Goal: Information Seeking & Learning: Find specific page/section

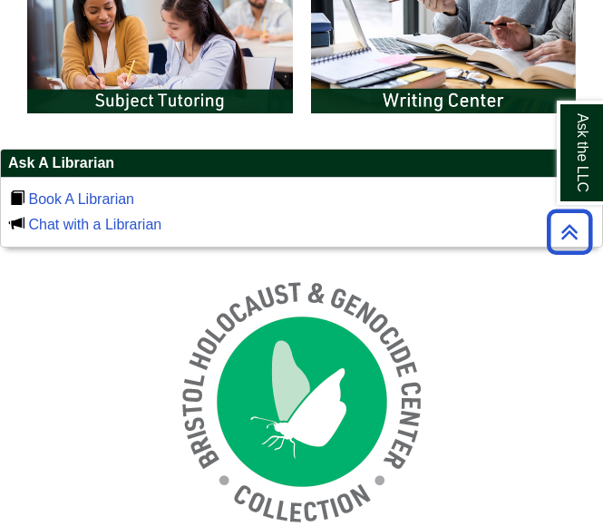
scroll to position [770, 0]
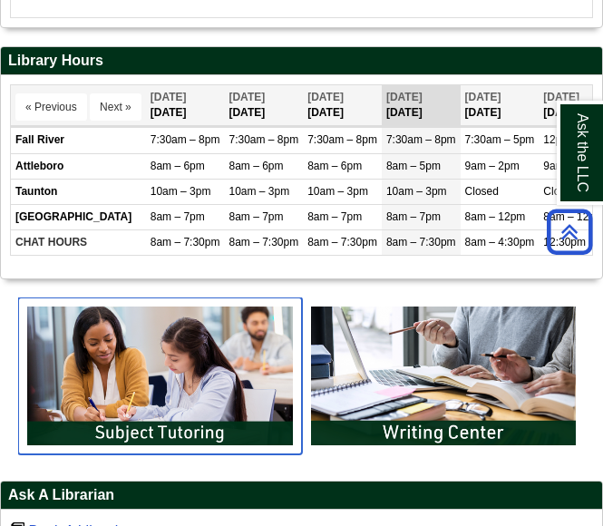
click at [182, 427] on img "slideshow" at bounding box center [160, 376] width 284 height 157
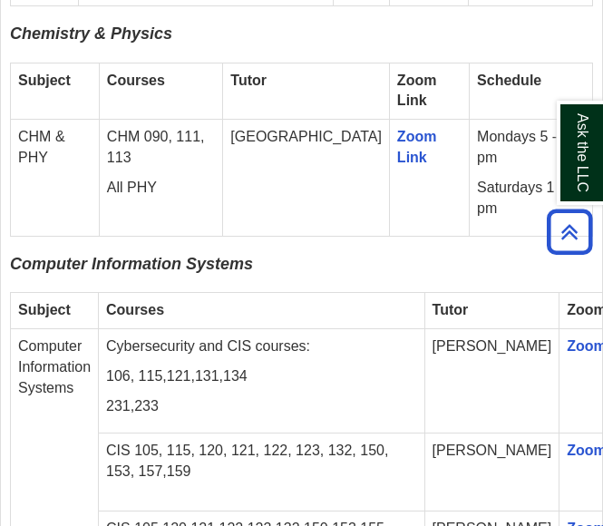
scroll to position [3192, 0]
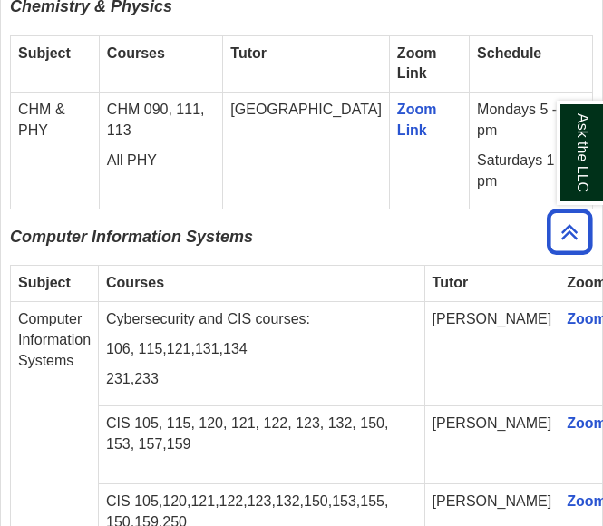
drag, startPoint x: 334, startPoint y: 244, endPoint x: 358, endPoint y: 243, distance: 24.5
